Goal: Information Seeking & Learning: Learn about a topic

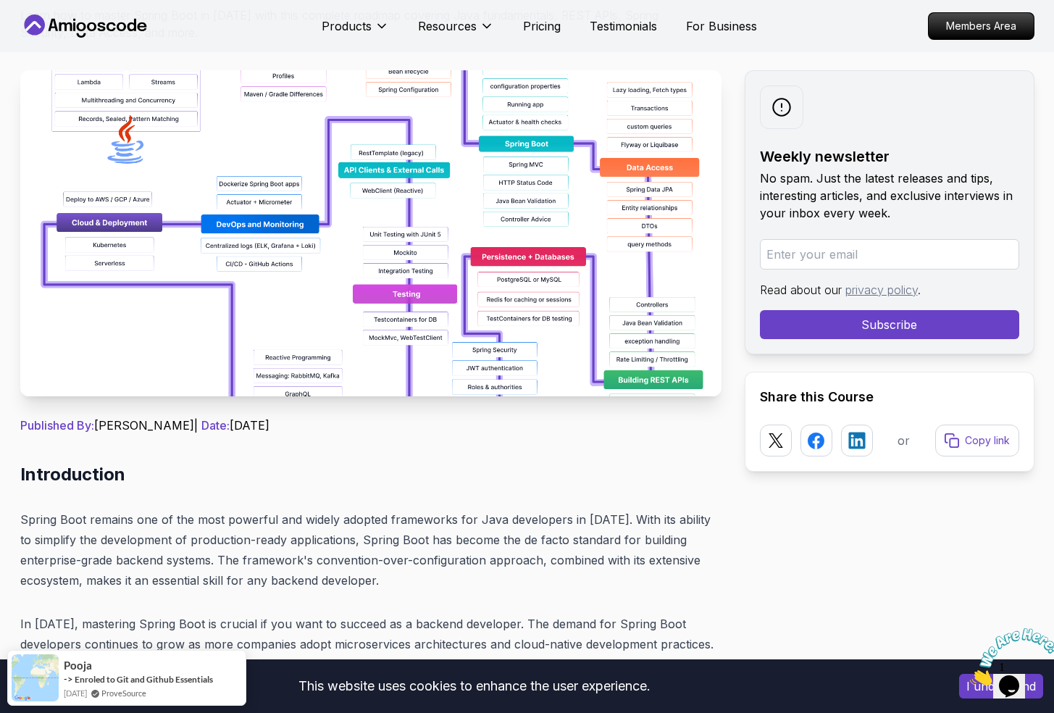
click at [531, 259] on img at bounding box center [370, 233] width 701 height 326
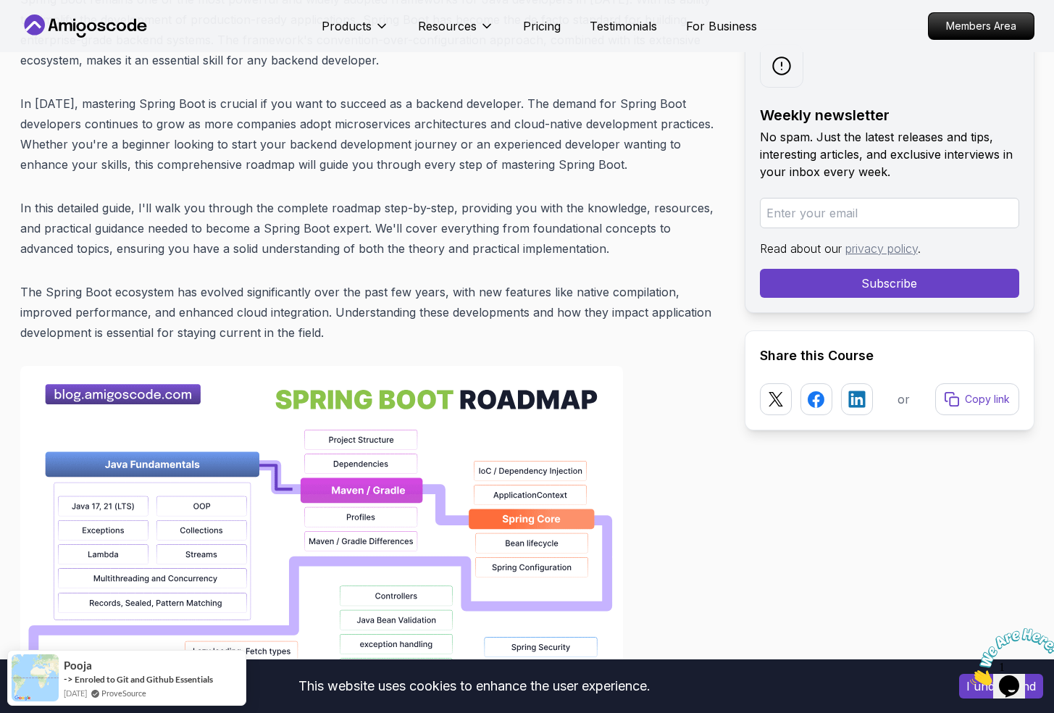
scroll to position [434, 0]
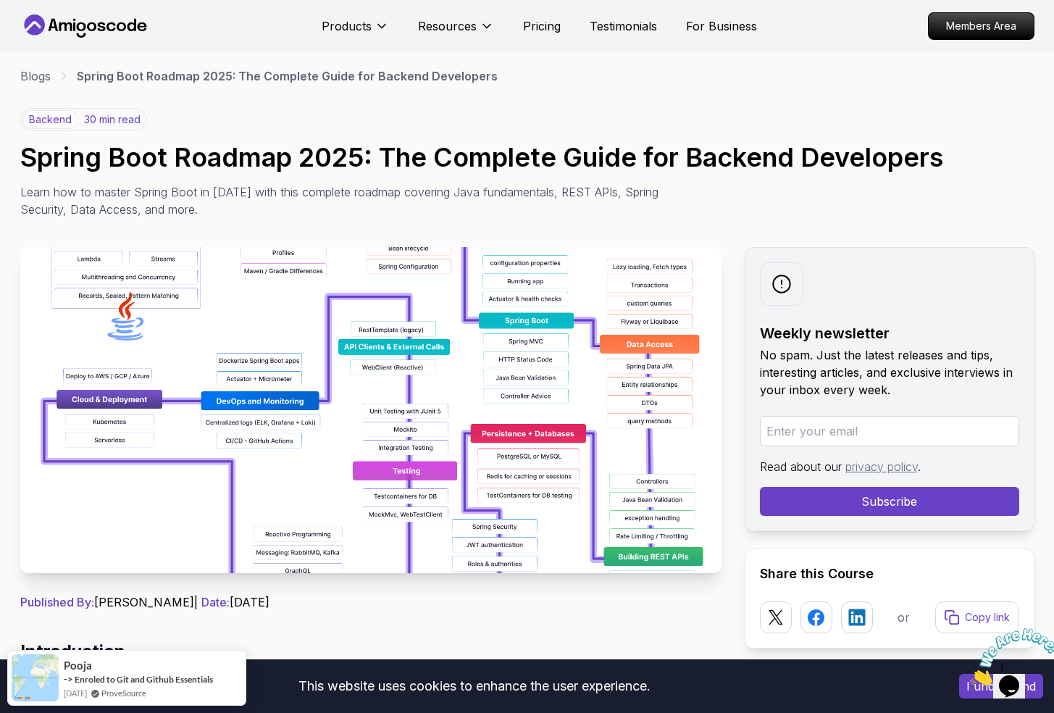
scroll to position [0, 0]
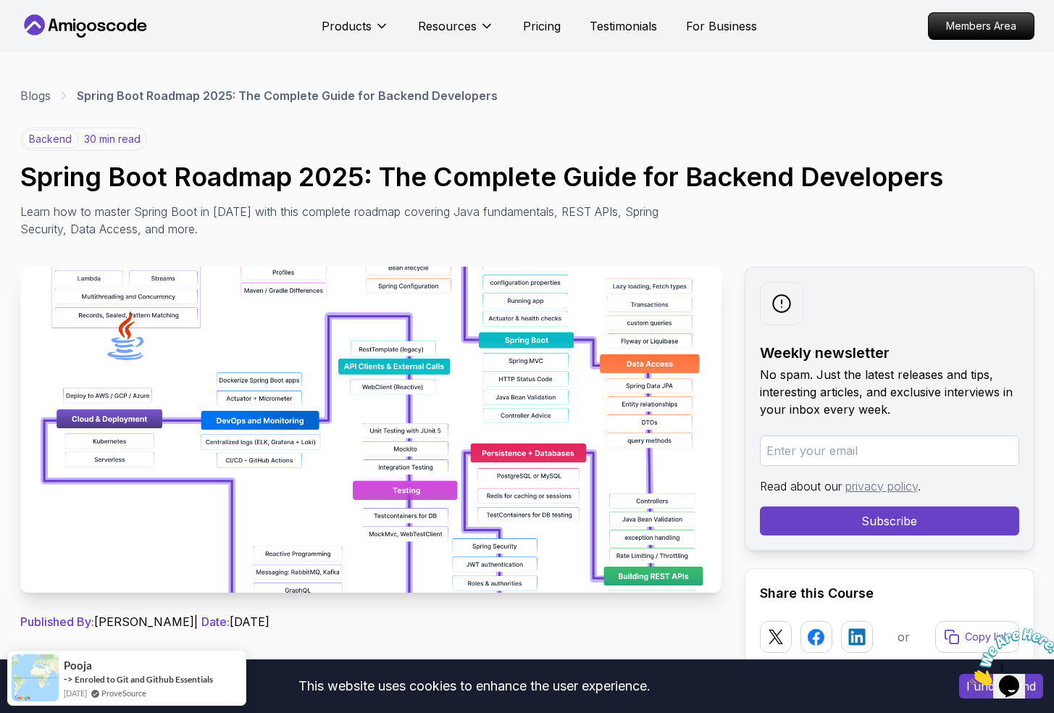
click at [48, 98] on link "Blogs" at bounding box center [35, 95] width 30 height 17
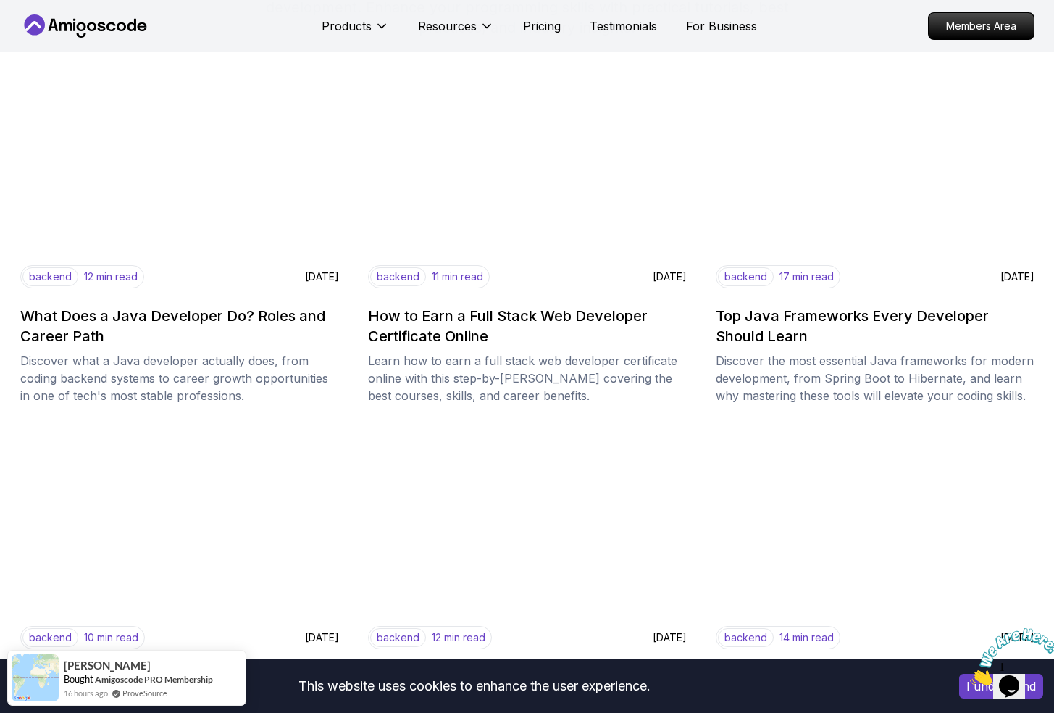
scroll to position [219, 0]
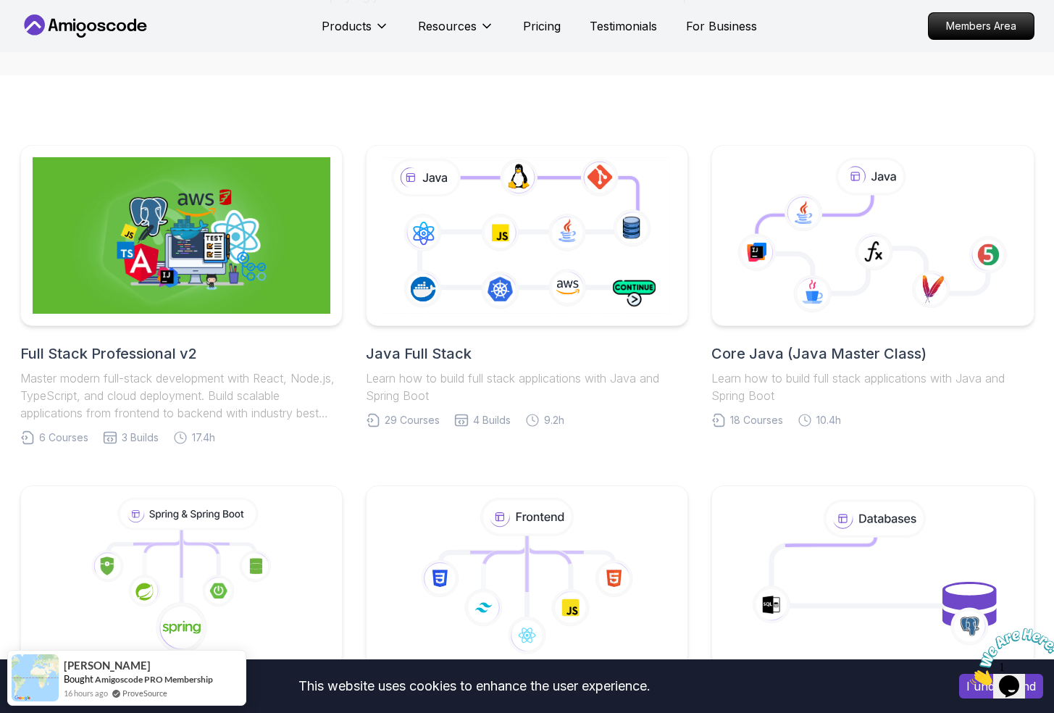
scroll to position [236, 0]
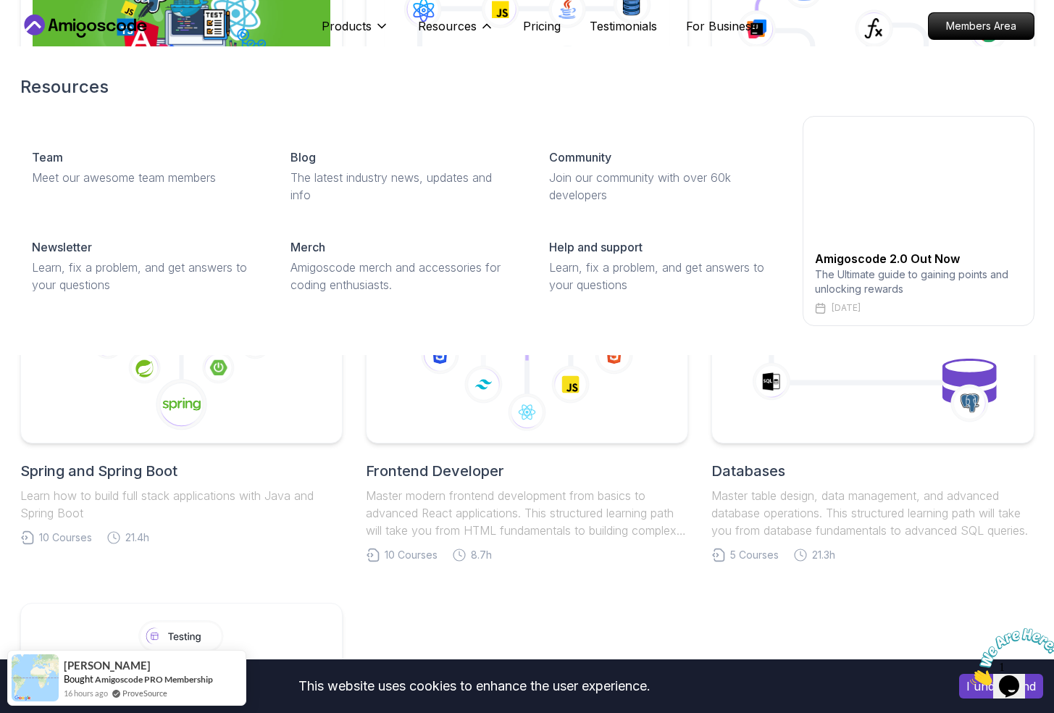
scroll to position [0, 0]
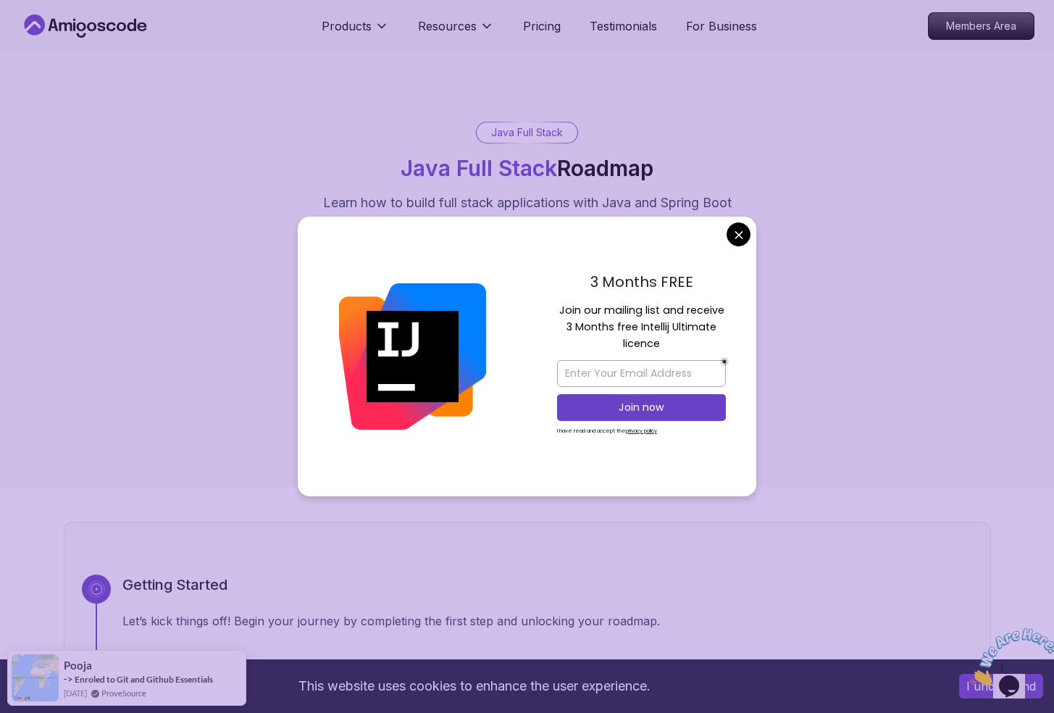
click at [718, 229] on div "3 Months FREE Join our mailing list and receive 3 Months free Intellij Ultimate…" at bounding box center [641, 357] width 230 height 280
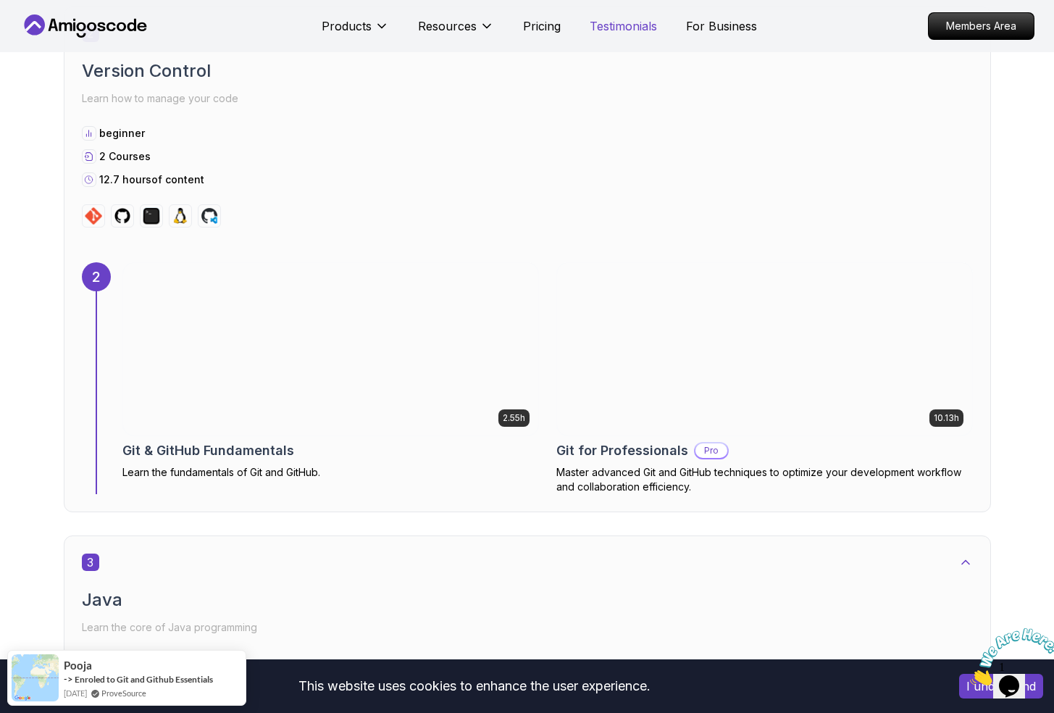
scroll to position [1557, 0]
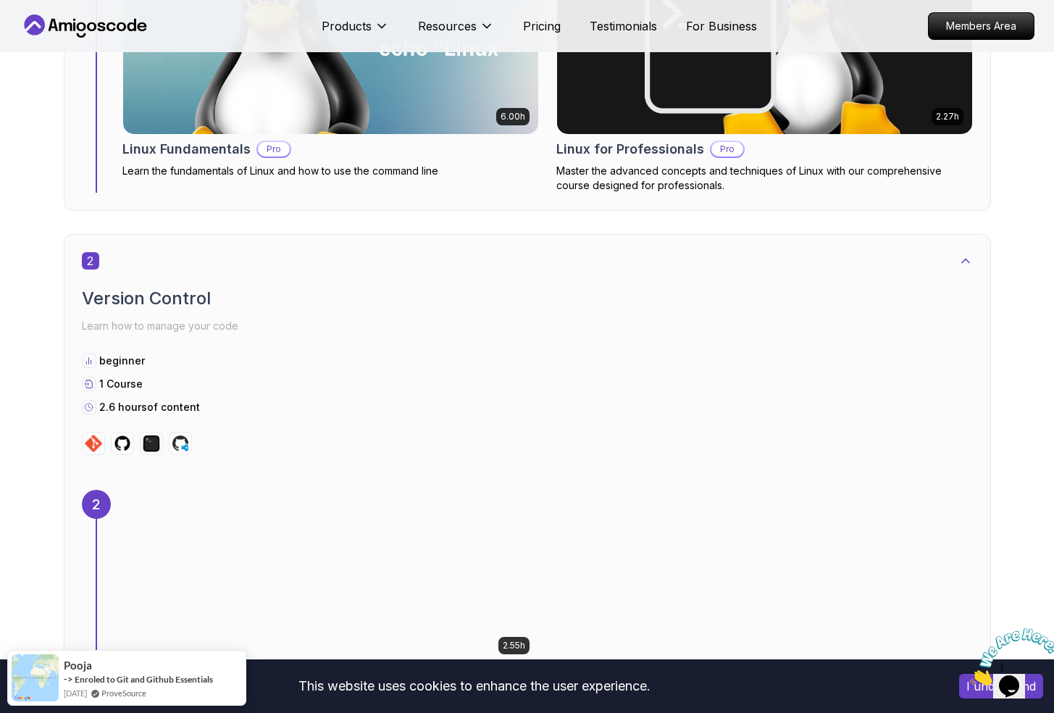
scroll to position [1380, 0]
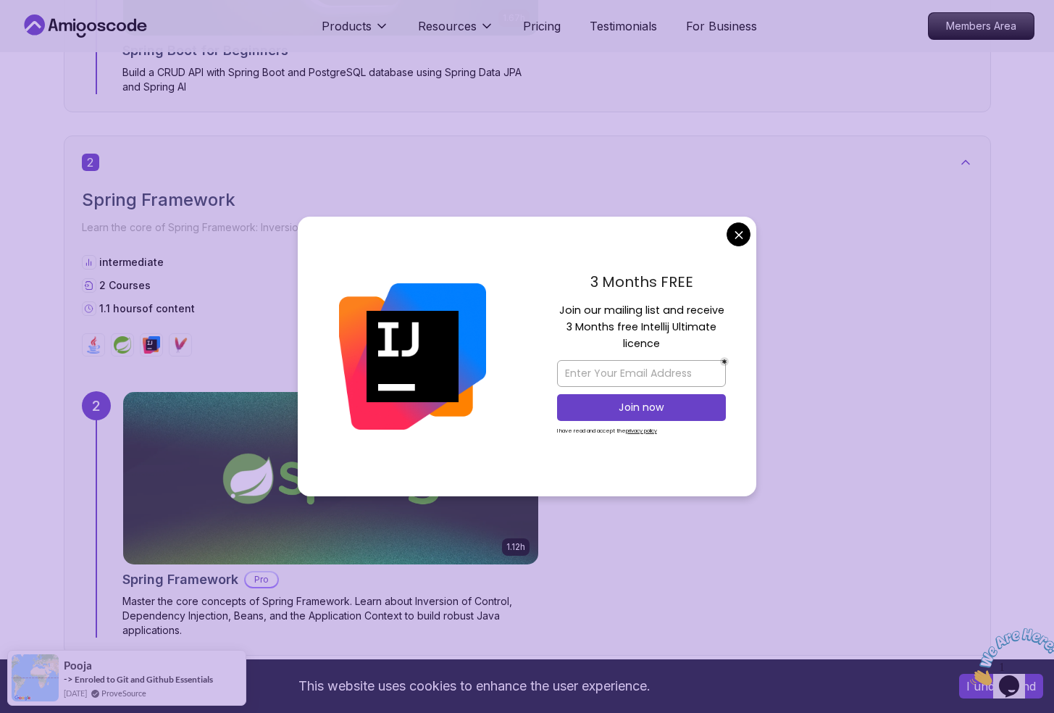
scroll to position [1438, 0]
